Goal: Check status: Check status

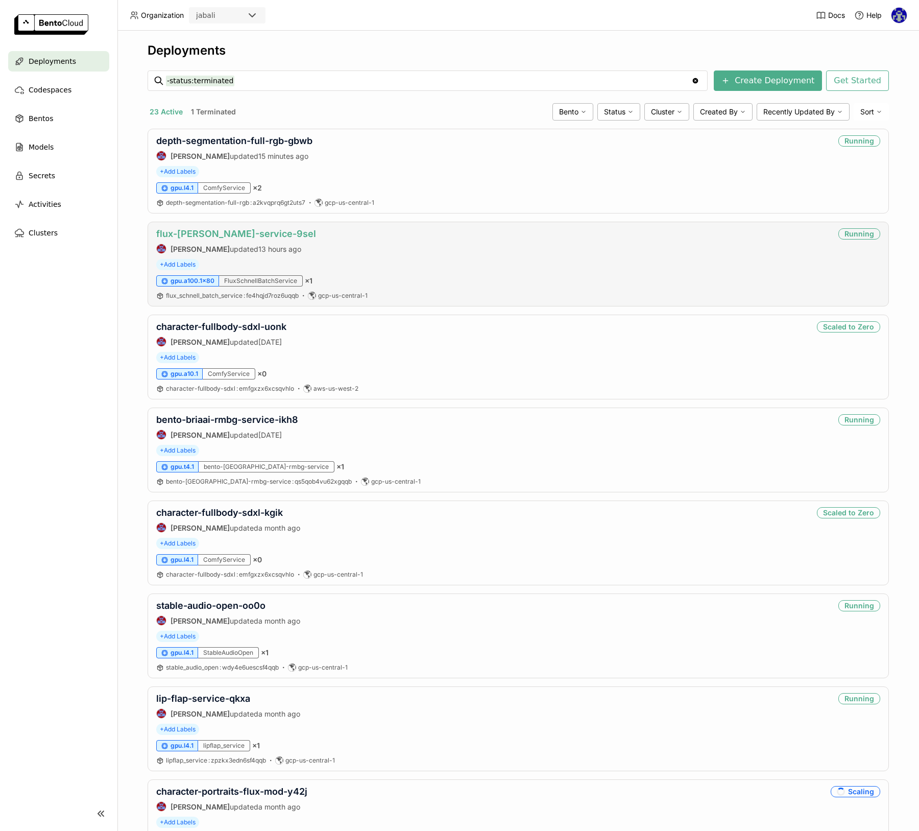
click at [212, 235] on link "flux-[PERSON_NAME]-service-9sel" at bounding box center [236, 233] width 160 height 11
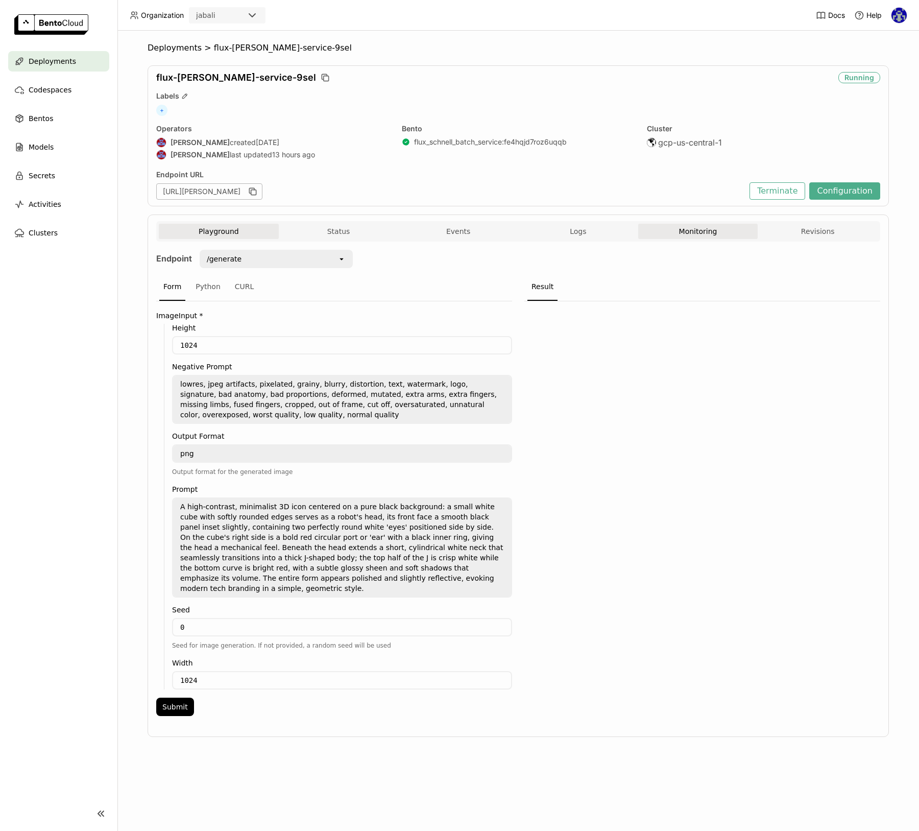
click at [699, 235] on button "Monitoring" at bounding box center [698, 231] width 120 height 15
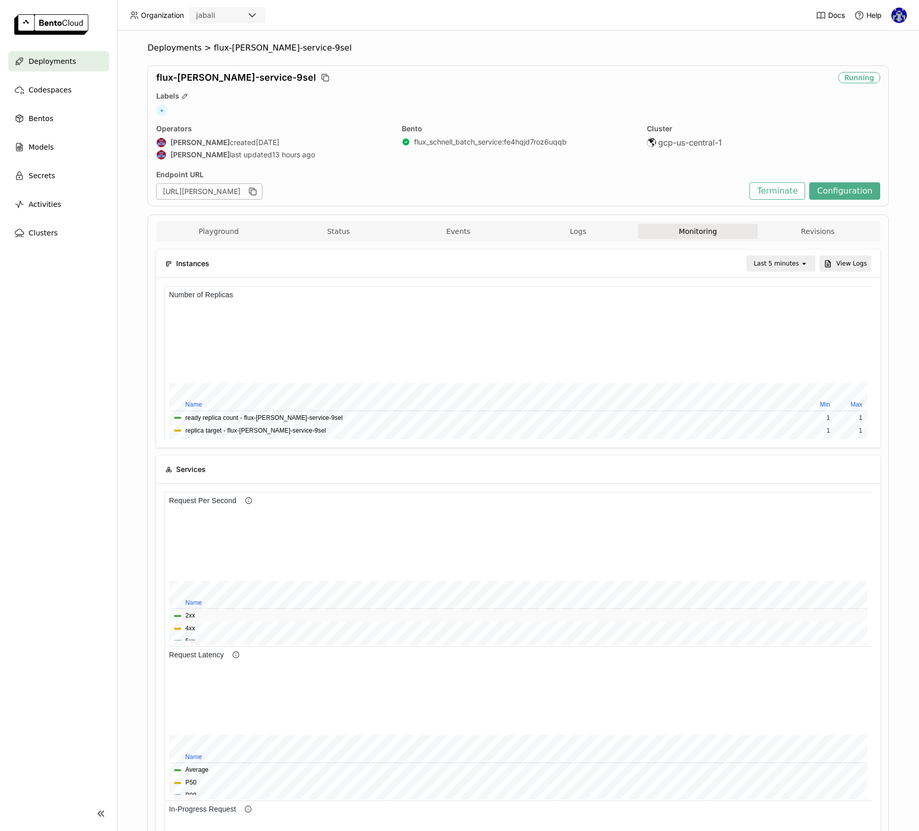
scroll to position [4, 0]
click at [765, 269] on div "Last 5 minutes" at bounding box center [773, 263] width 53 height 14
click at [781, 381] on div "Last 1 day" at bounding box center [783, 379] width 50 height 10
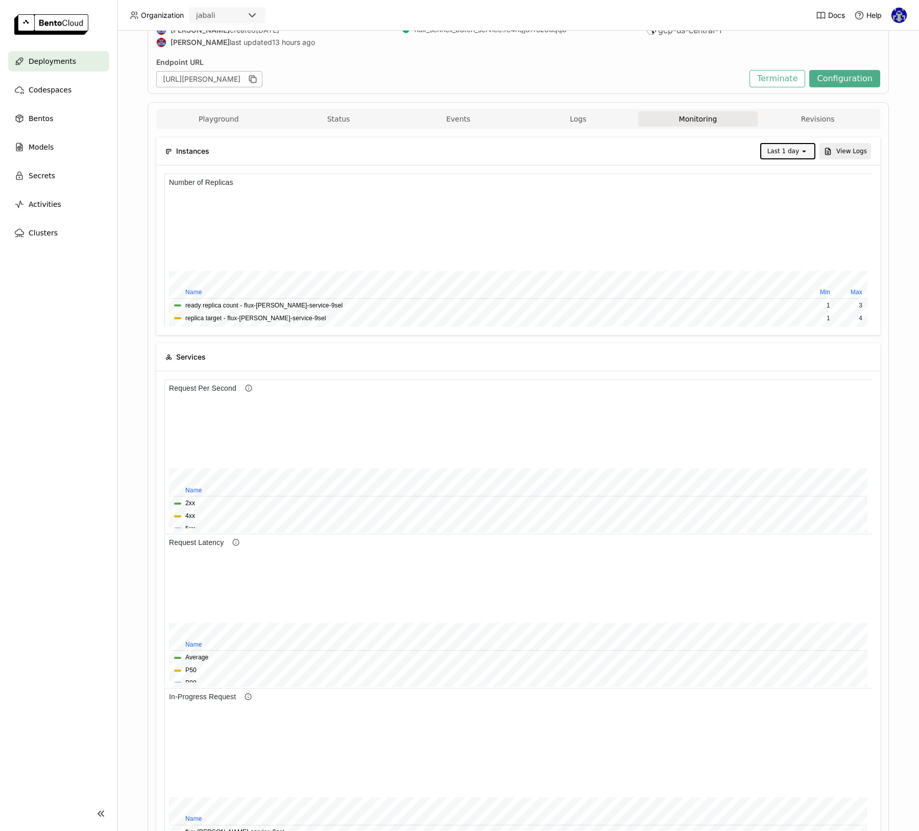
click at [76, 419] on nav "Deployments Codespaces Bentos Models Secrets Activities Clusters" at bounding box center [58, 417] width 117 height 733
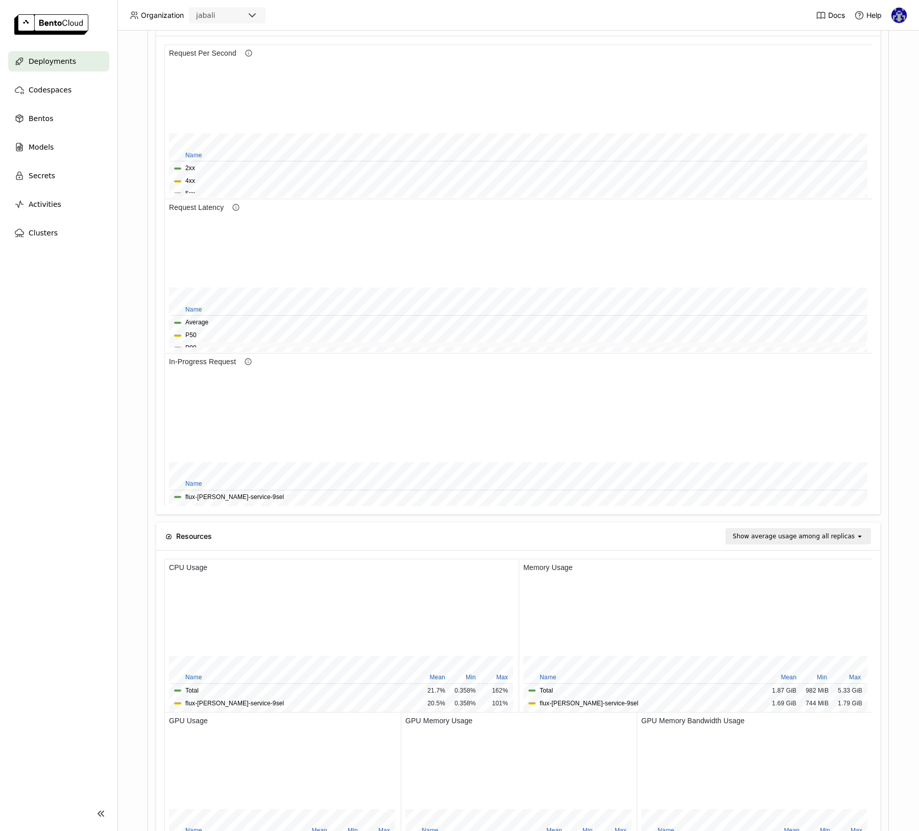
click at [189, 346] on button "P90" at bounding box center [190, 348] width 11 height 10
click at [191, 333] on button "P50" at bounding box center [190, 335] width 11 height 10
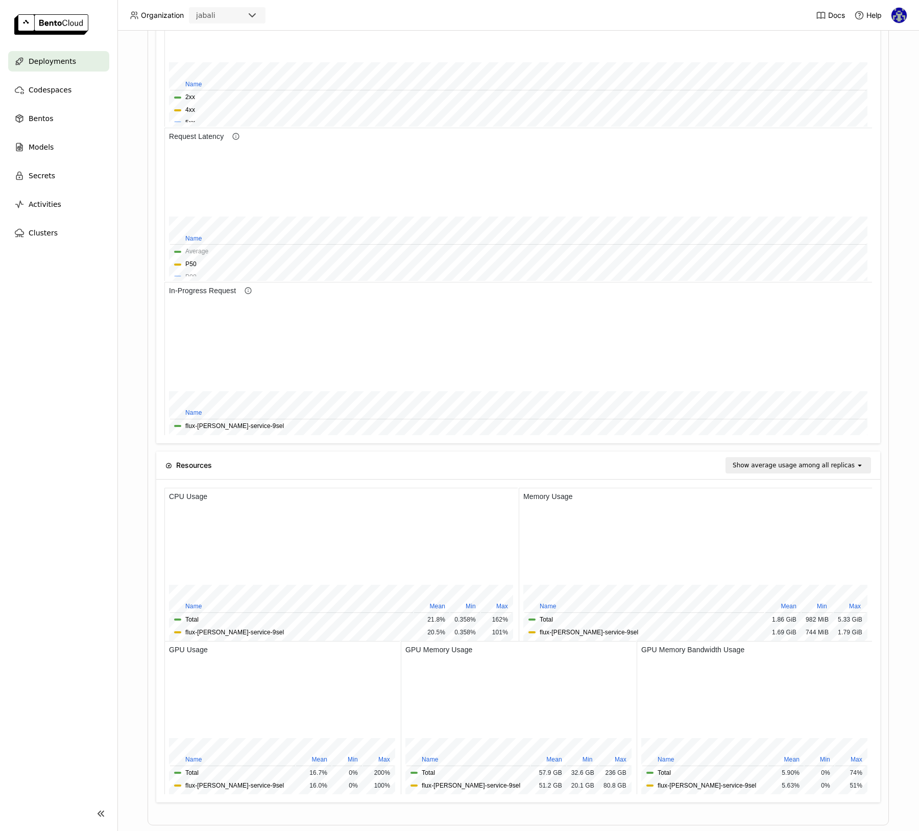
scroll to position [540, 0]
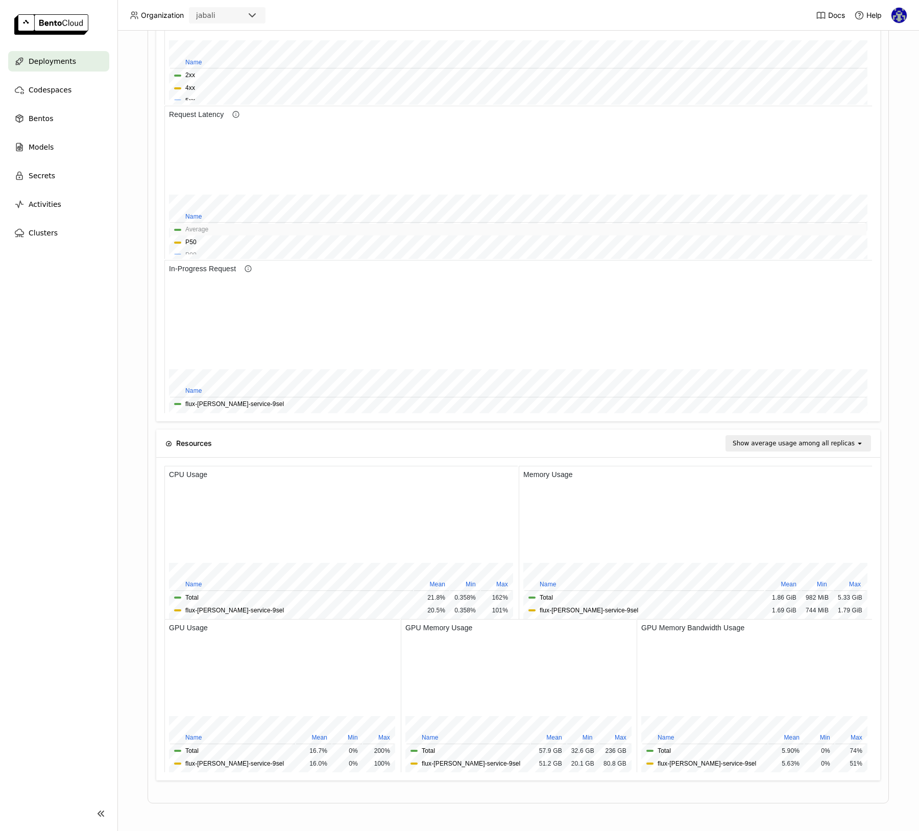
click at [191, 226] on button "Average" at bounding box center [196, 230] width 23 height 10
click at [192, 245] on td "P50" at bounding box center [518, 242] width 696 height 12
click at [192, 237] on button "P50" at bounding box center [190, 242] width 11 height 10
click at [188, 251] on button "P90" at bounding box center [190, 255] width 11 height 10
click at [140, 674] on div "Deployments > flux-[PERSON_NAME]-service-9sel flux-[PERSON_NAME]-service-9sel R…" at bounding box center [517, 431] width 801 height 800
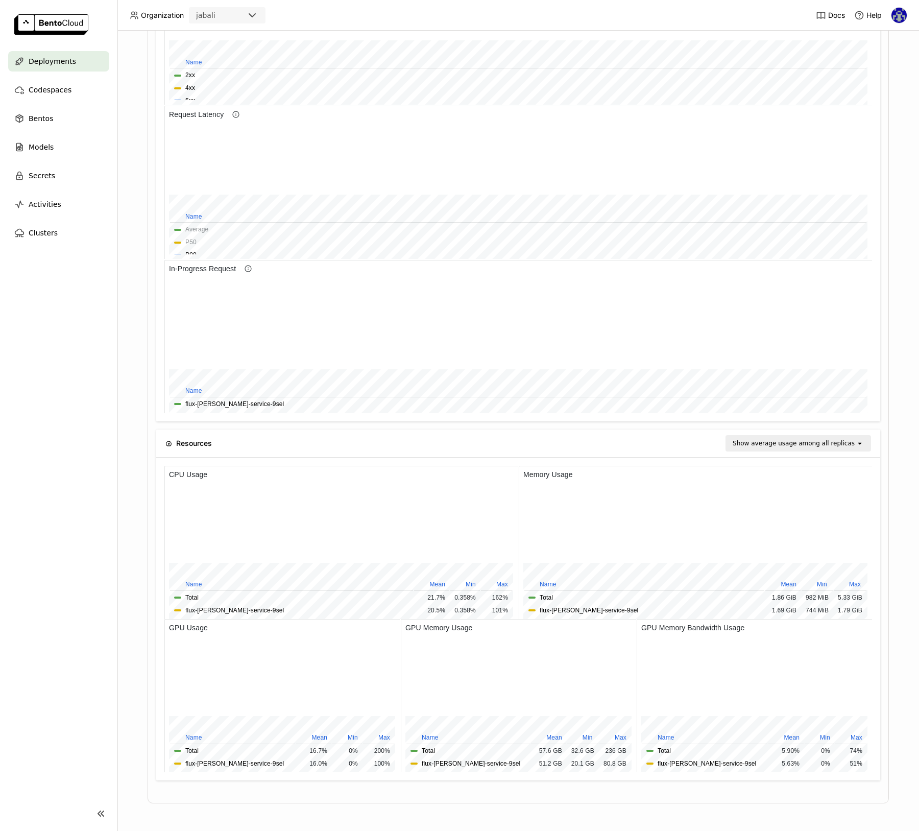
drag, startPoint x: 554, startPoint y: 347, endPoint x: 613, endPoint y: 356, distance: 60.0
click at [613, 475] on div at bounding box center [509, 519] width 681 height 88
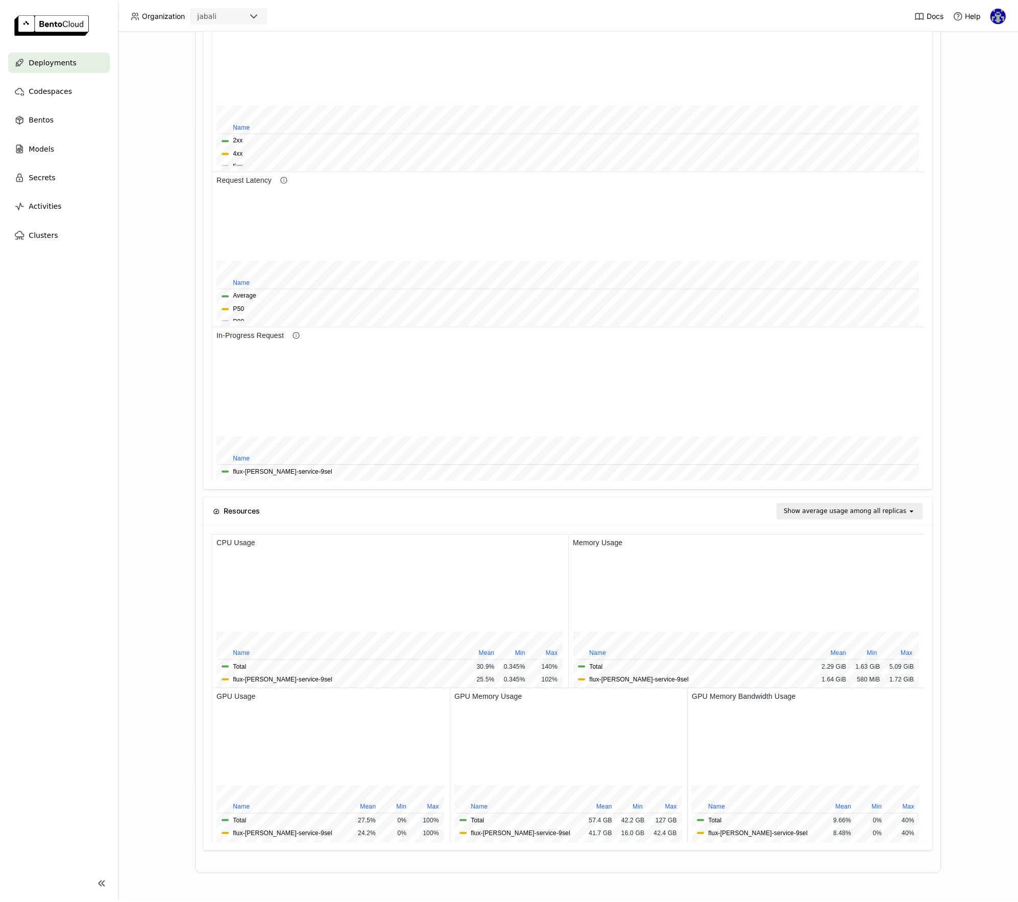
scroll to position [469, 0]
drag, startPoint x: 434, startPoint y: 379, endPoint x: 764, endPoint y: 425, distance: 333.0
click at [764, 547] on div at bounding box center [559, 591] width 682 height 88
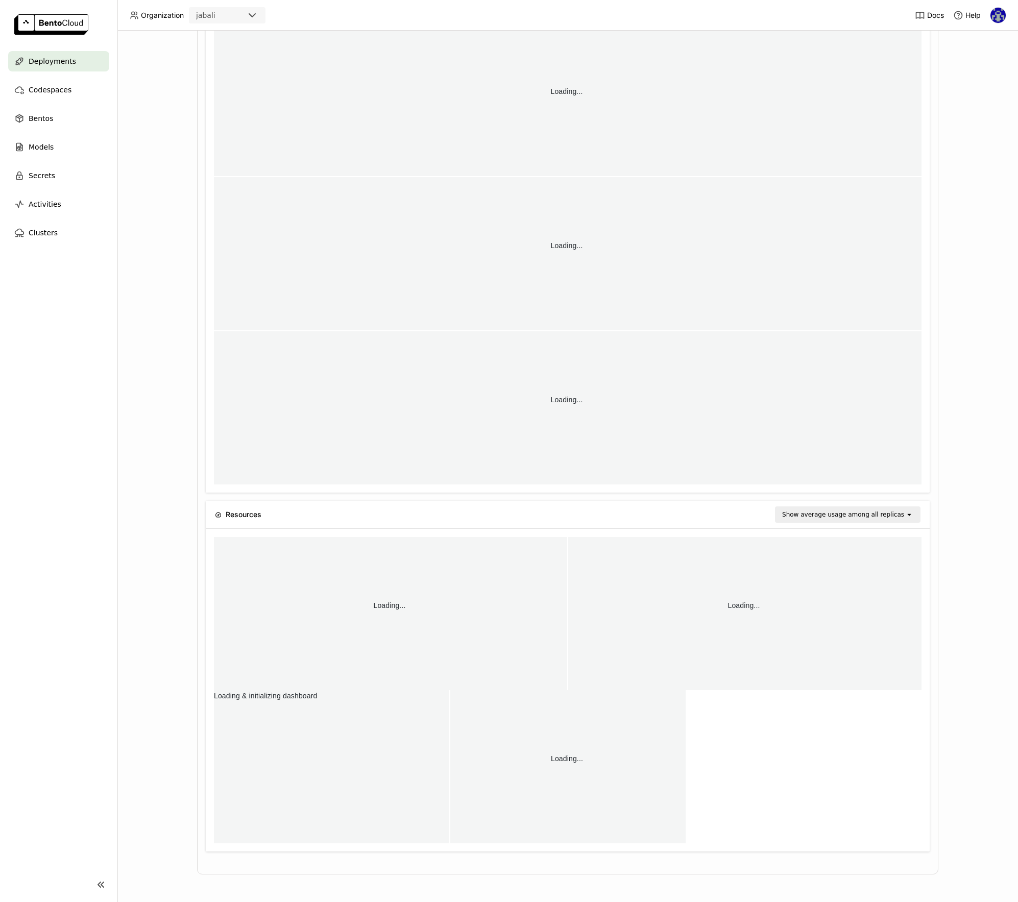
scroll to position [0, 0]
